Goal: Information Seeking & Learning: Learn about a topic

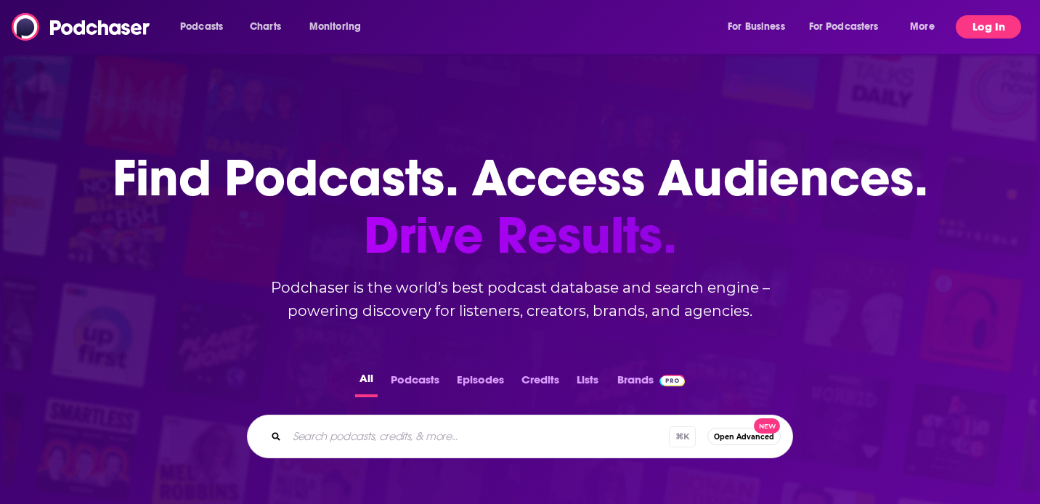
click at [970, 28] on button "Log In" at bounding box center [988, 26] width 65 height 23
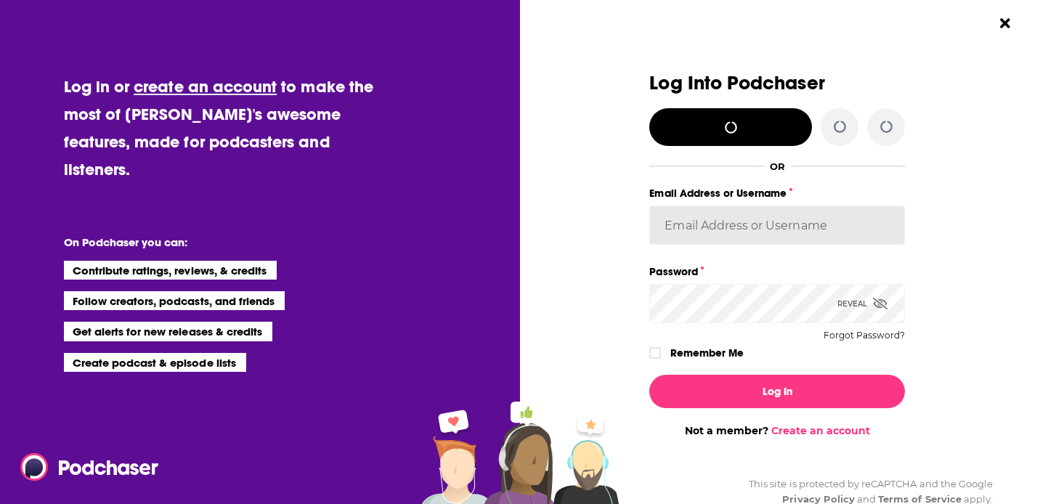
type input "jciarczynski"
click at [855, 306] on div "Reveal" at bounding box center [863, 303] width 50 height 39
